Goal: Information Seeking & Learning: Check status

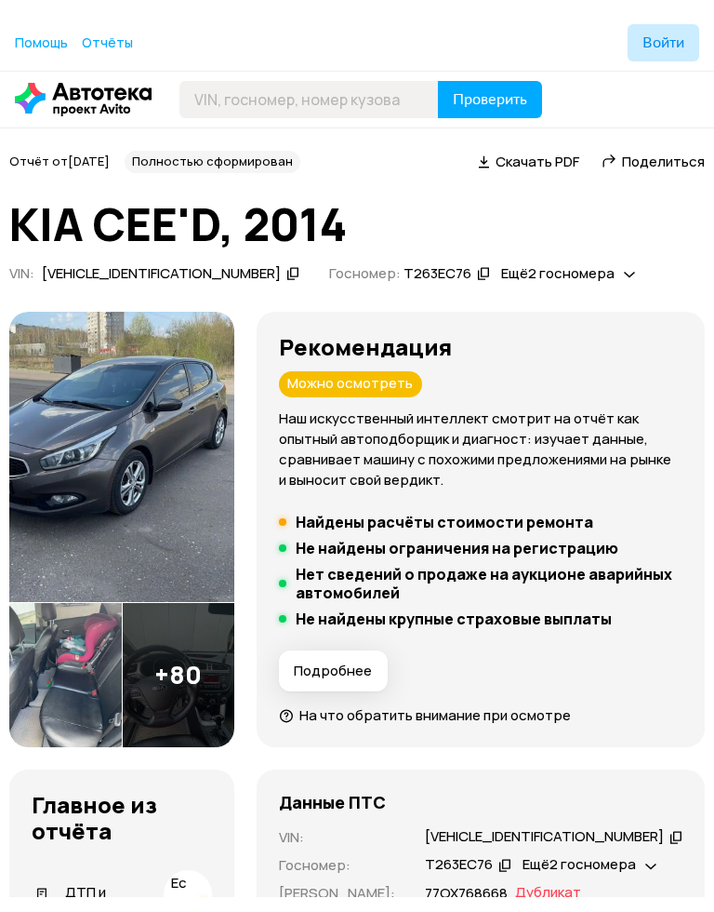
scroll to position [452, 0]
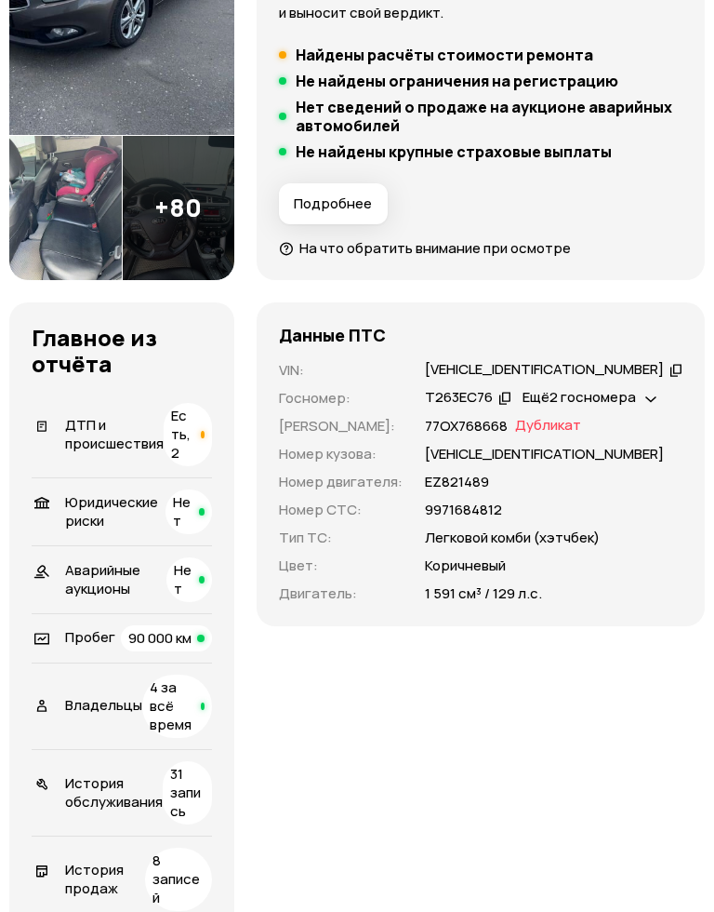
click at [657, 406] on icon at bounding box center [650, 397] width 11 height 19
click at [661, 407] on div "Ещё 2 госномера" at bounding box center [589, 398] width 143 height 20
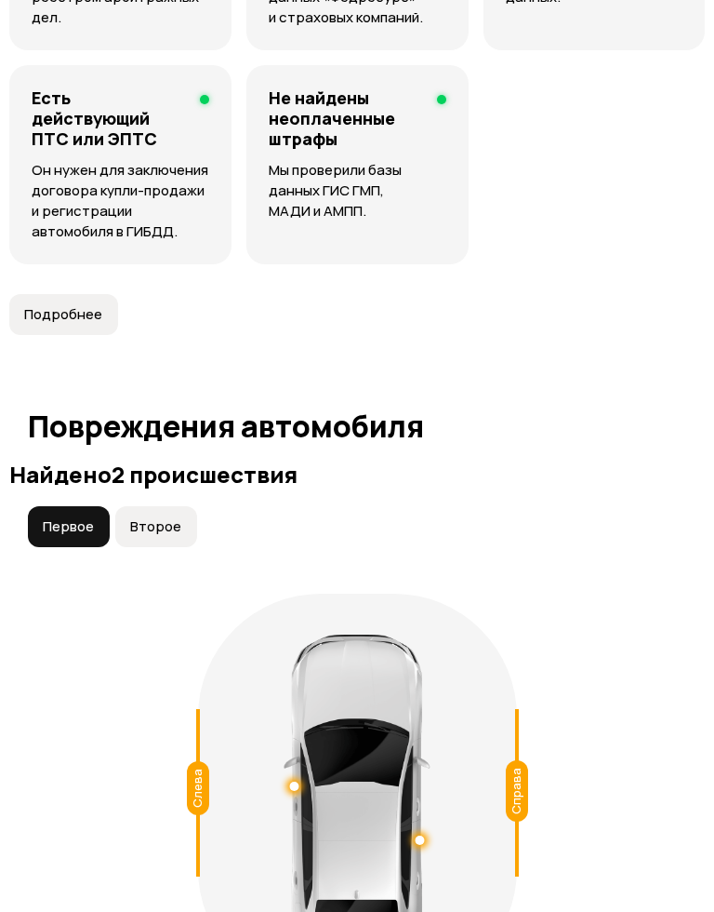
scroll to position [2010, 0]
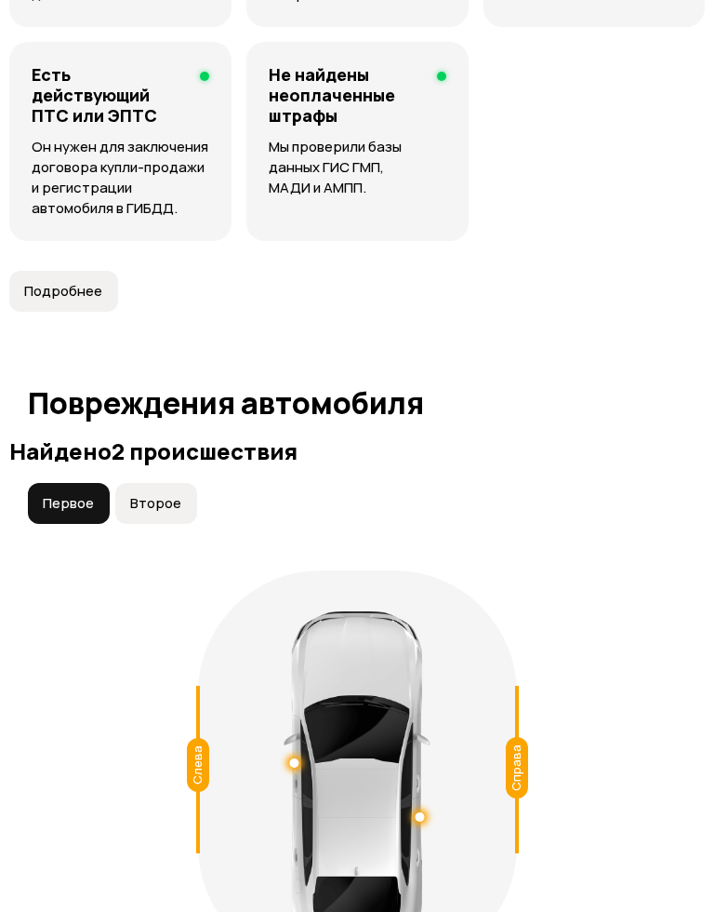
click at [145, 494] on span "Второе" at bounding box center [155, 503] width 51 height 19
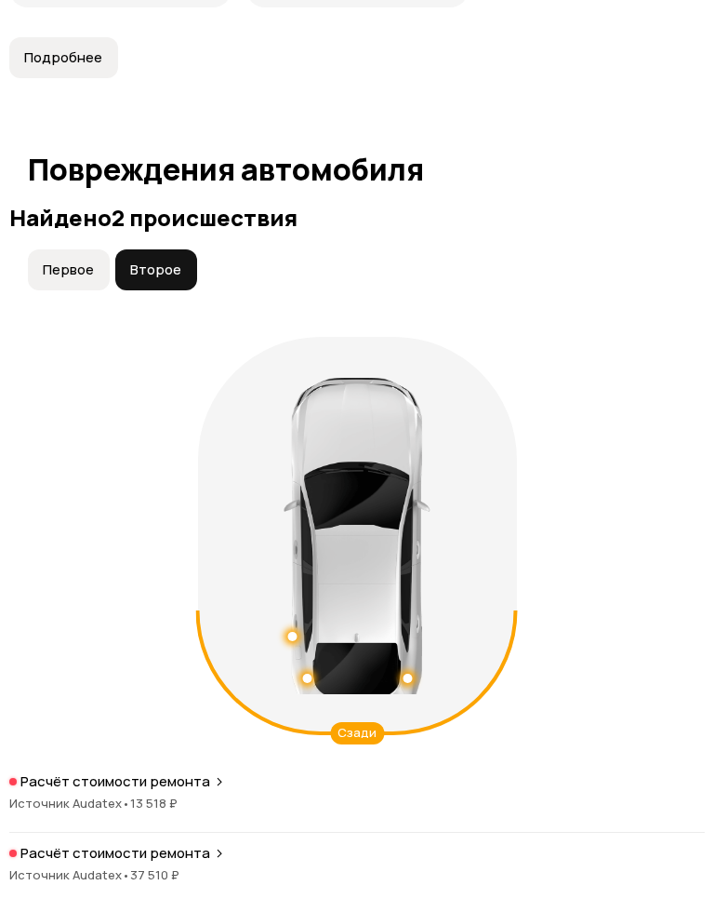
click at [72, 261] on span "Первое" at bounding box center [68, 270] width 51 height 19
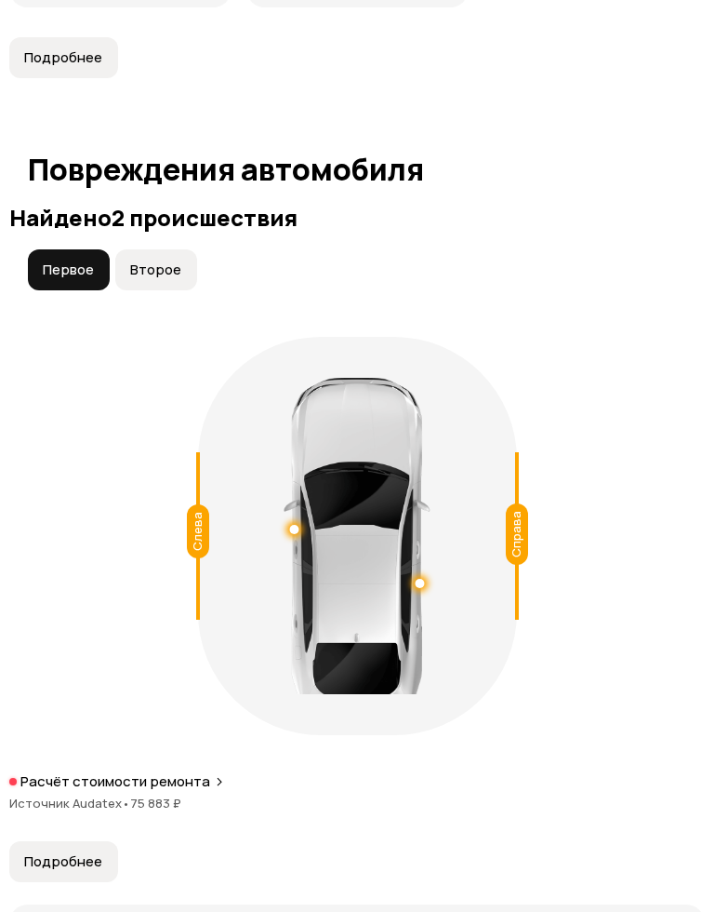
click at [149, 249] on button "Второе" at bounding box center [156, 269] width 82 height 41
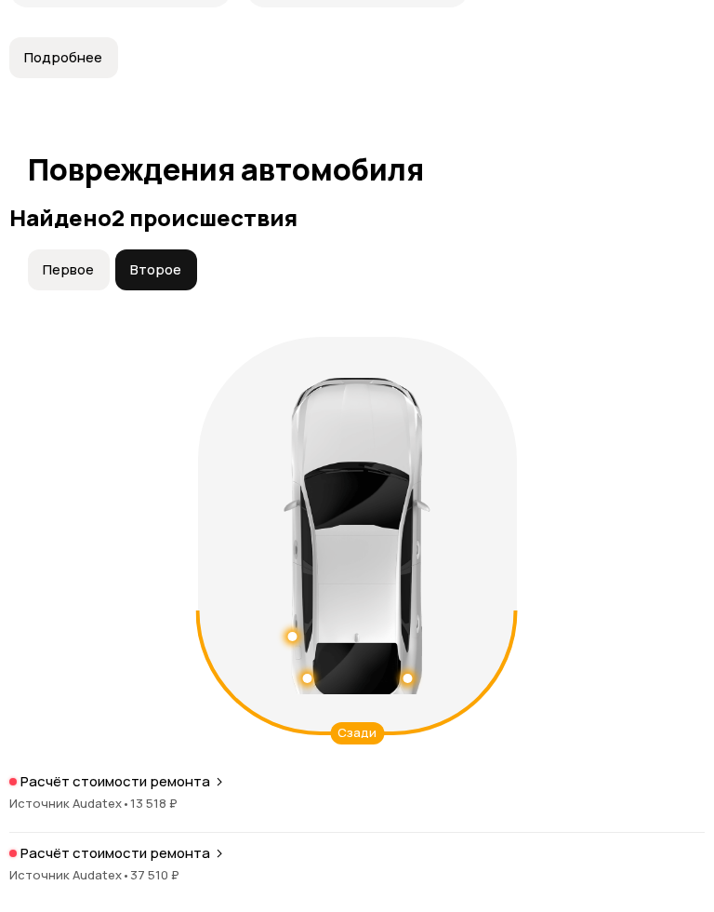
click at [59, 260] on span "Первое" at bounding box center [68, 269] width 51 height 19
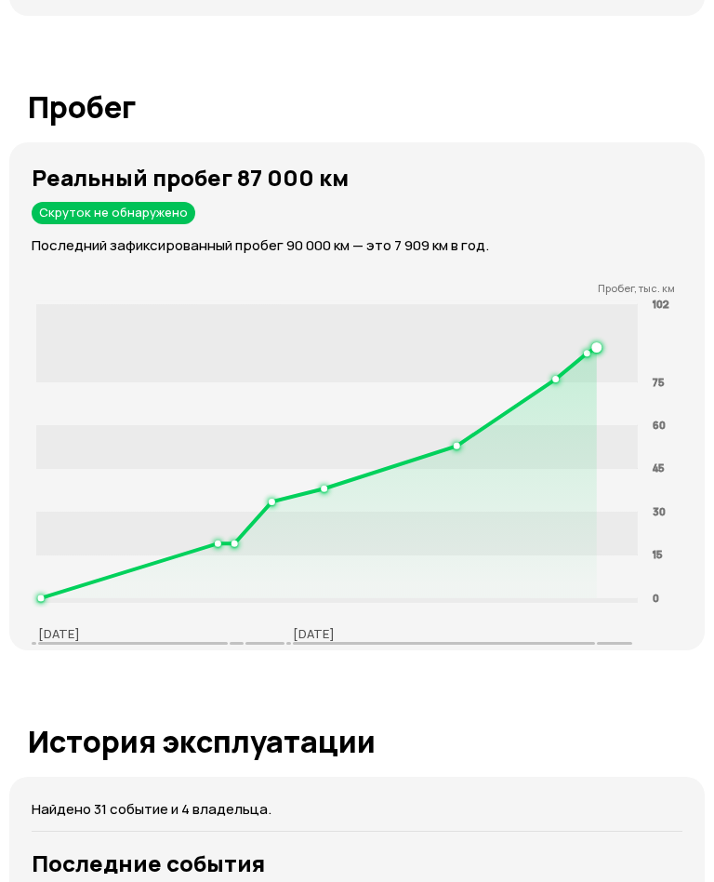
scroll to position [3478, 0]
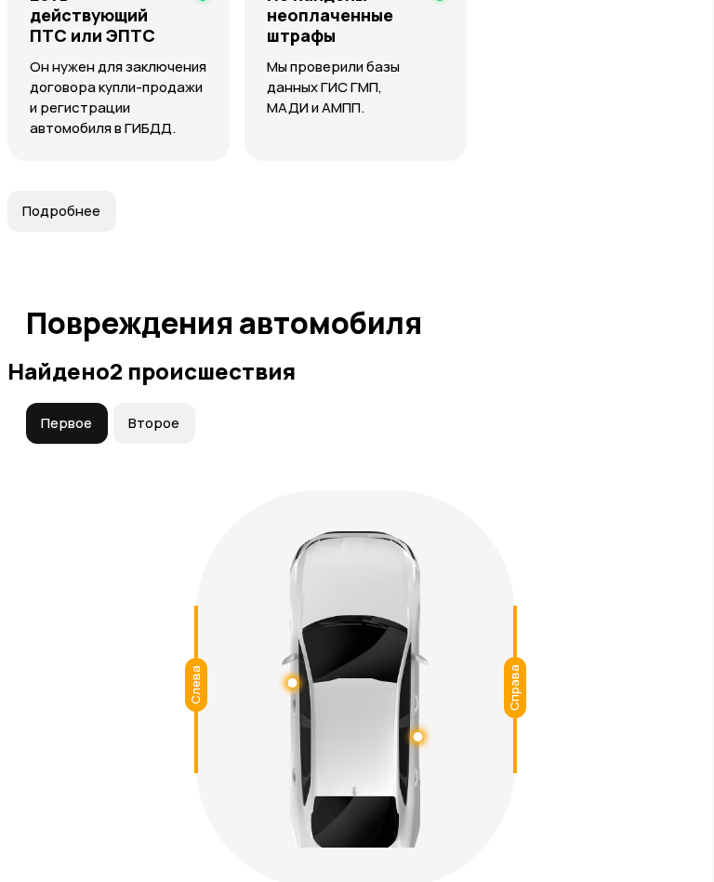
click at [140, 415] on span "Второе" at bounding box center [153, 424] width 51 height 19
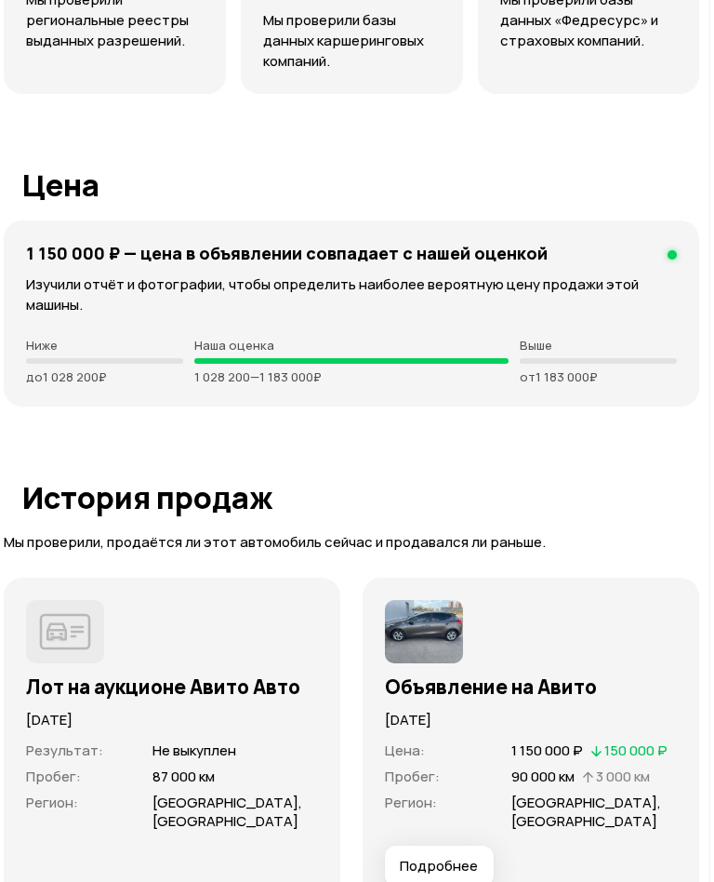
scroll to position [5393, 2]
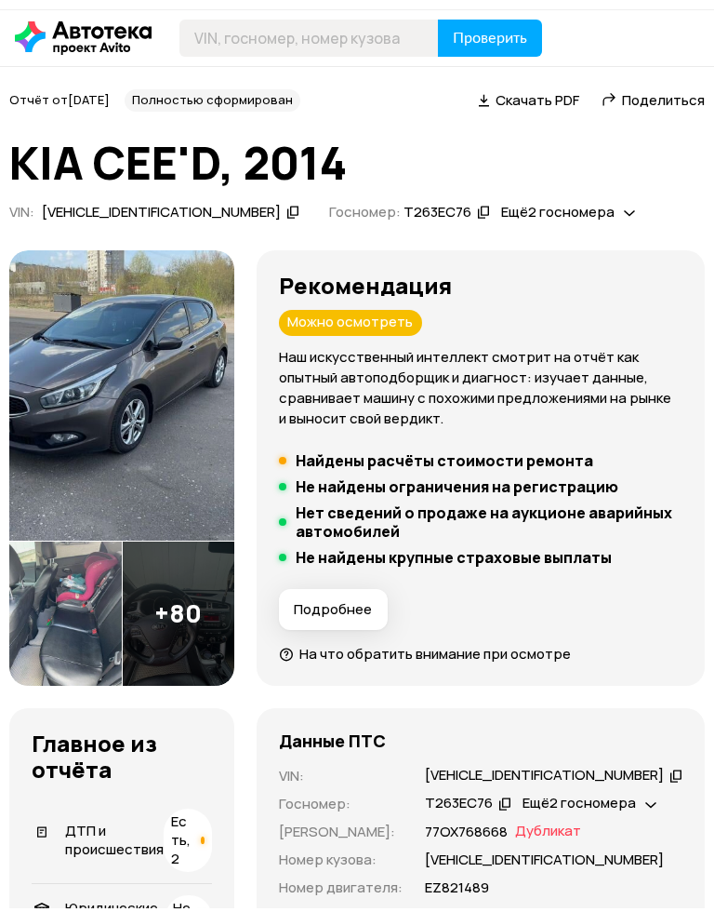
scroll to position [63, 0]
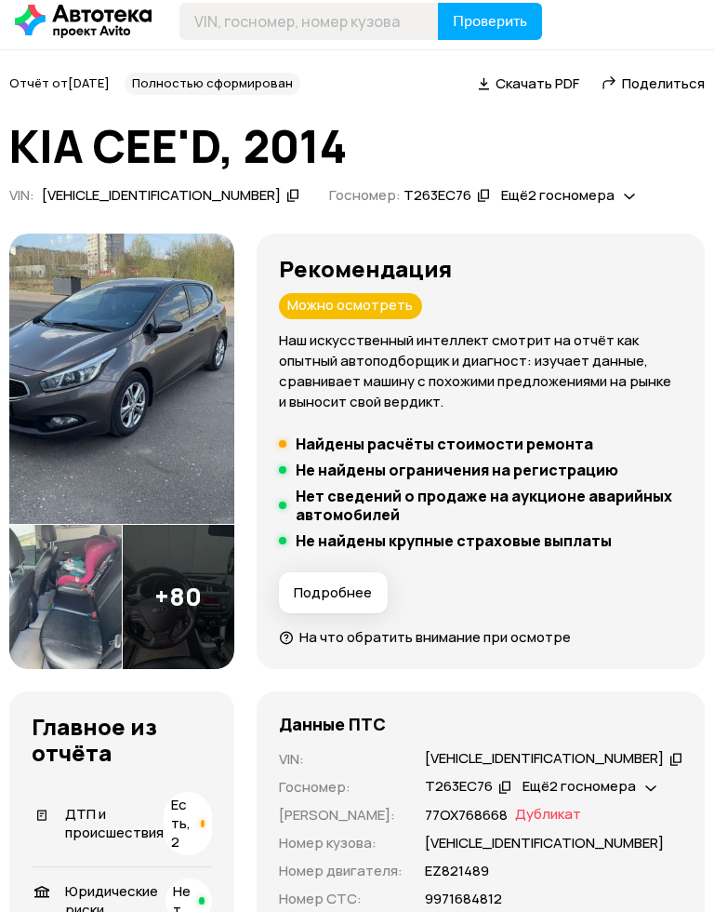
click at [122, 404] on img at bounding box center [121, 378] width 225 height 290
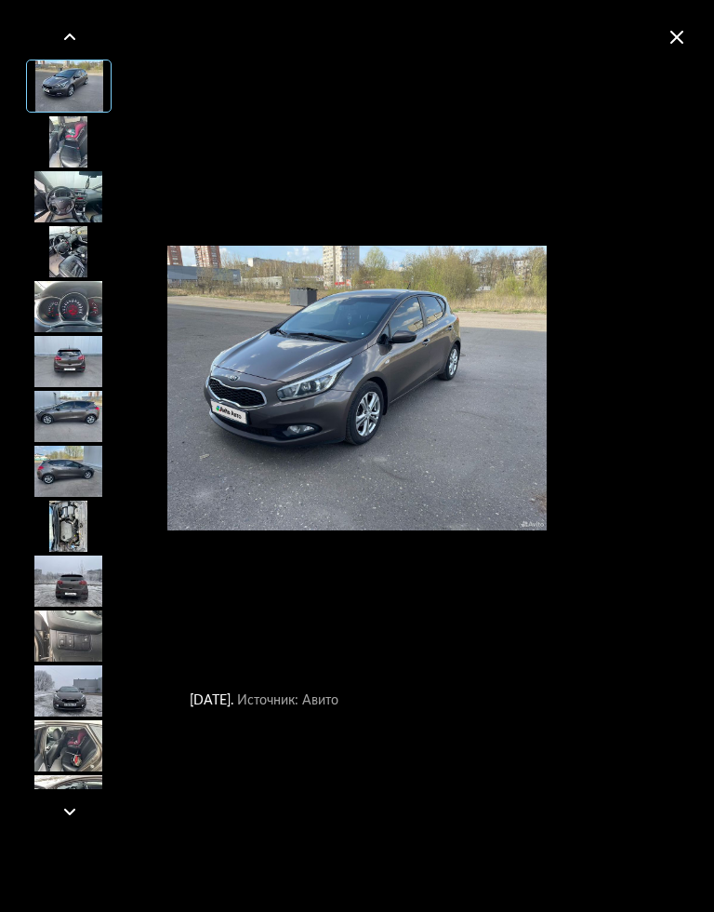
click at [62, 138] on div at bounding box center [68, 141] width 84 height 51
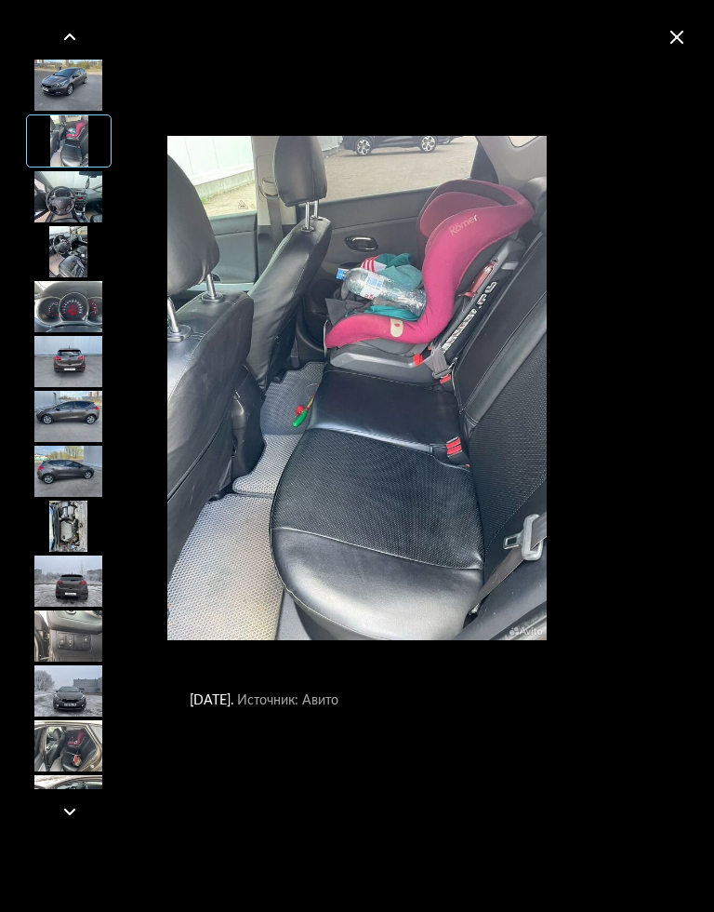
click at [60, 632] on div at bounding box center [68, 635] width 84 height 51
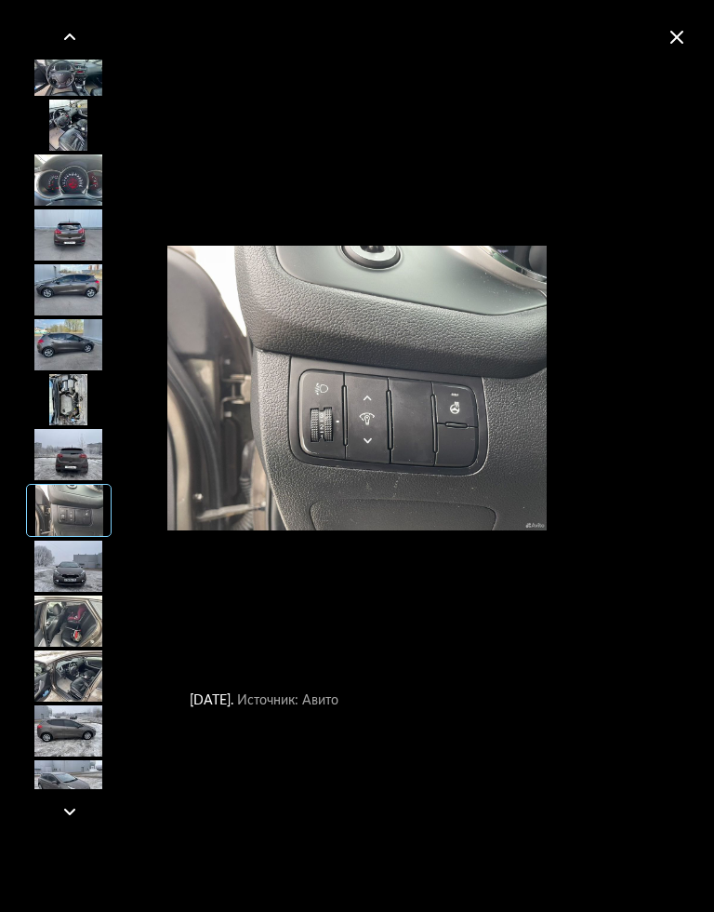
scroll to position [145, 0]
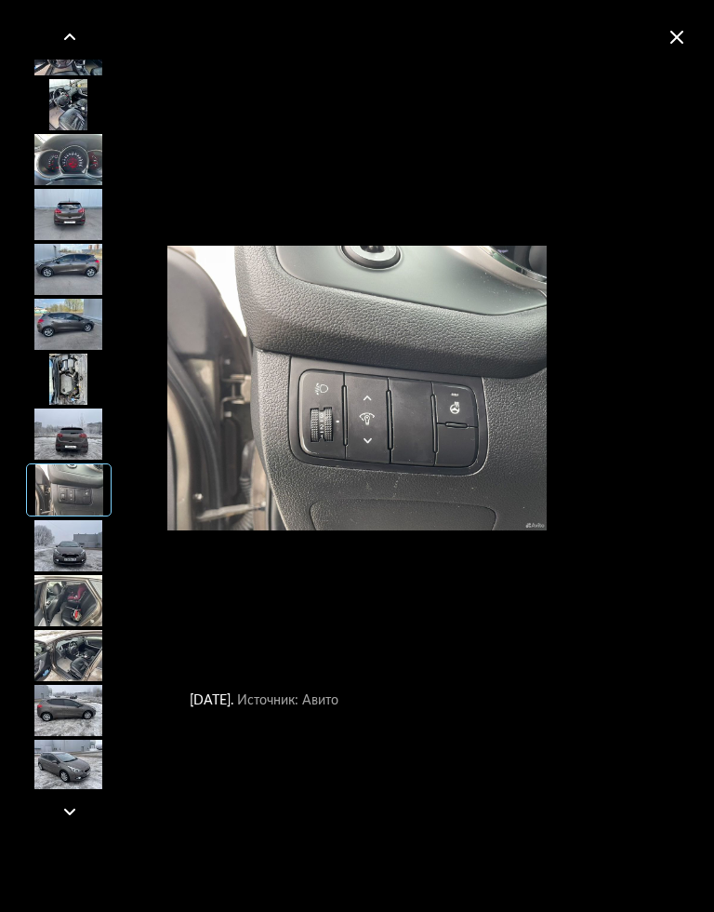
click at [59, 632] on div at bounding box center [68, 655] width 84 height 51
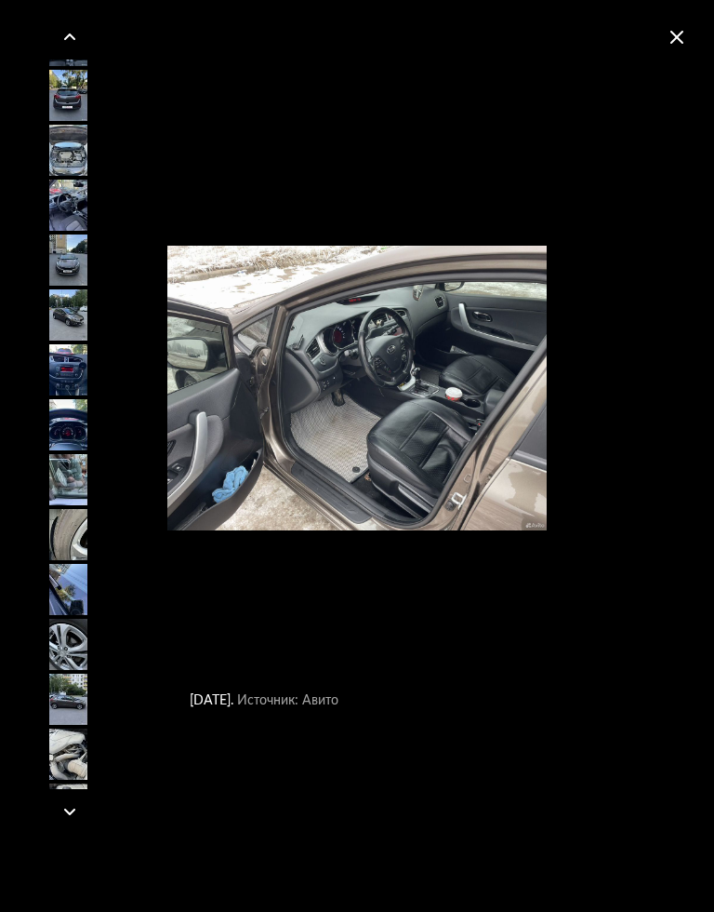
scroll to position [1431, 0]
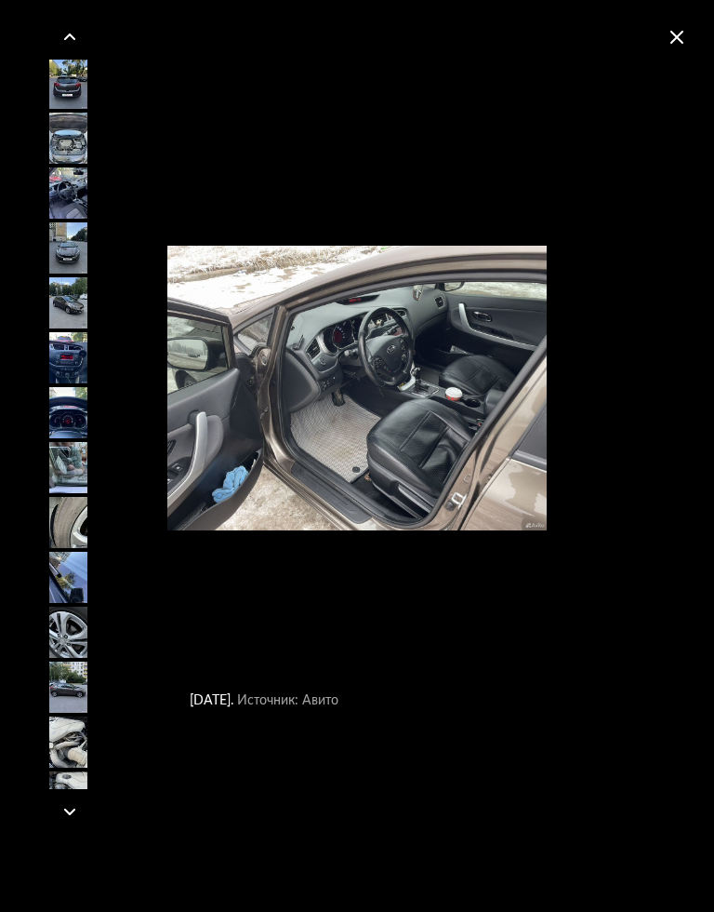
click at [55, 575] on div at bounding box center [68, 577] width 84 height 51
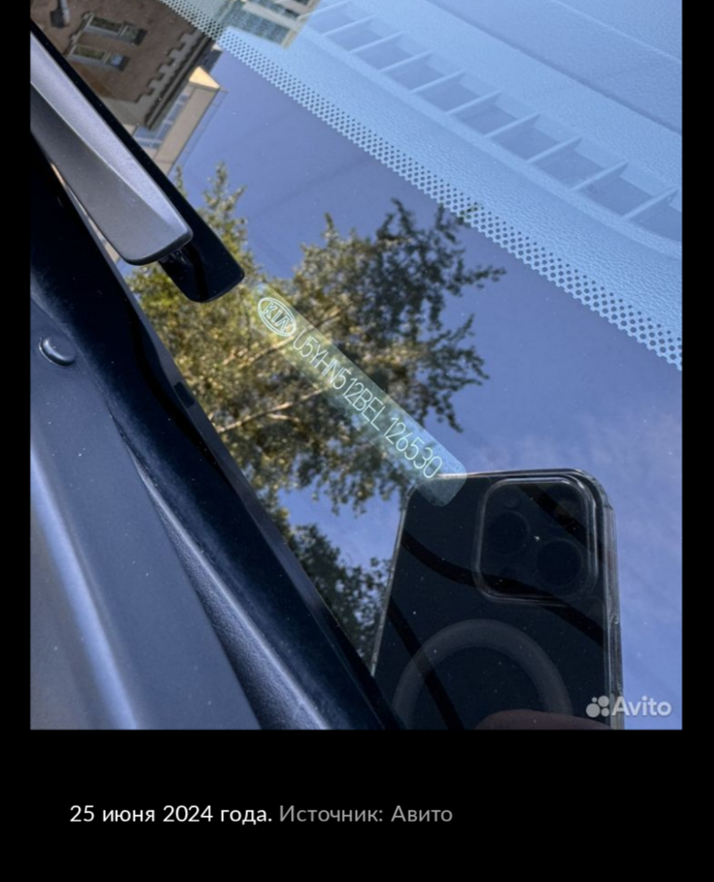
scroll to position [76, 2]
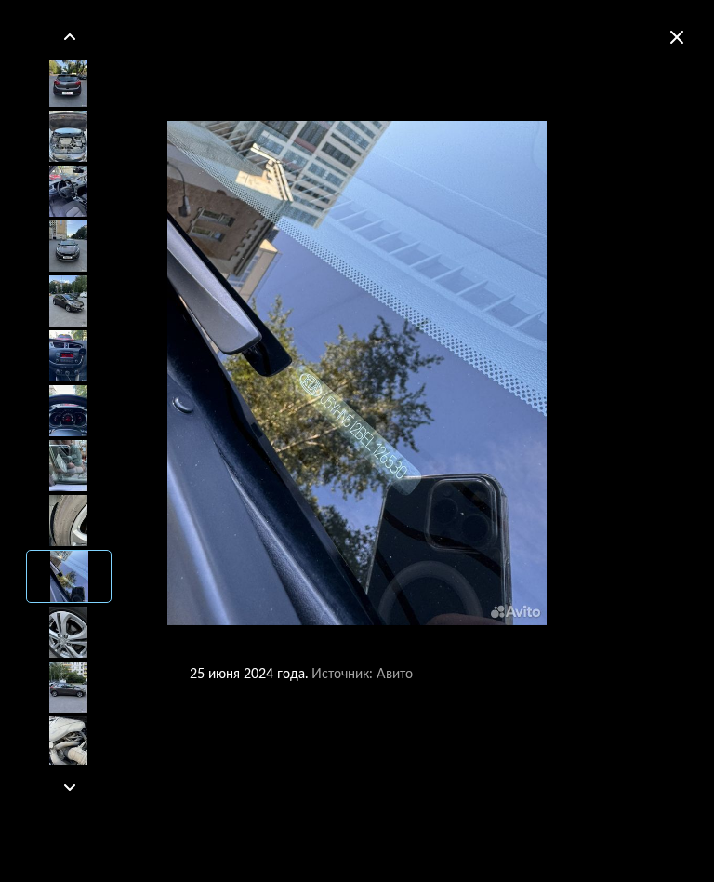
click at [446, 432] on img "Go to Slide 36" at bounding box center [356, 373] width 379 height 661
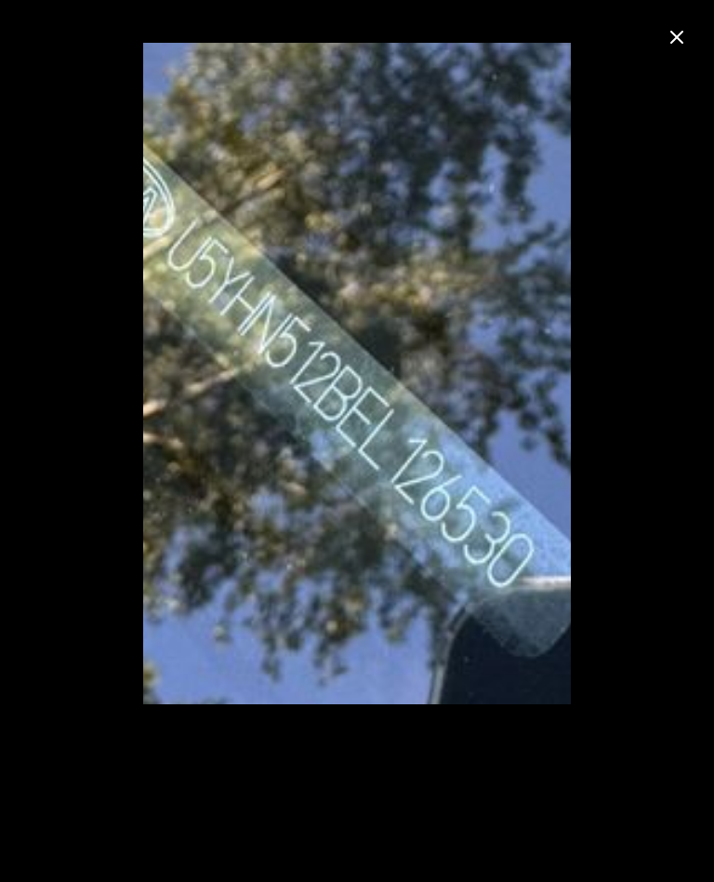
scroll to position [76, 0]
